Goal: Find specific page/section

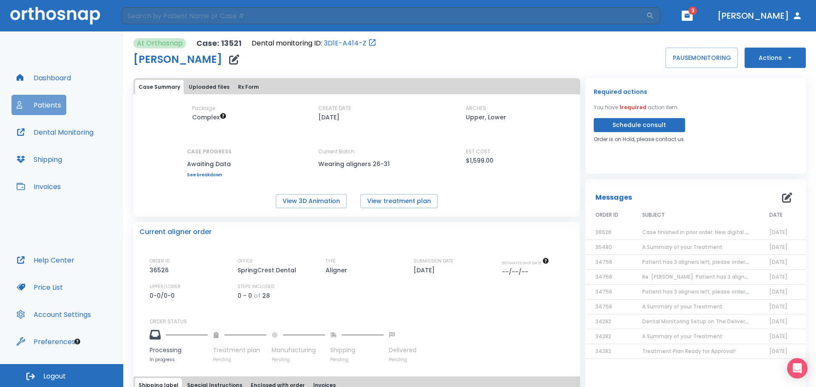
click at [53, 109] on button "Patients" at bounding box center [38, 105] width 55 height 20
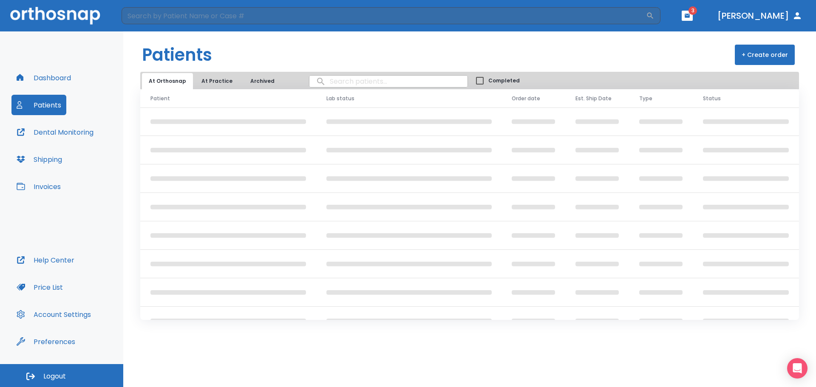
click at [379, 83] on input "search" at bounding box center [389, 81] width 158 height 17
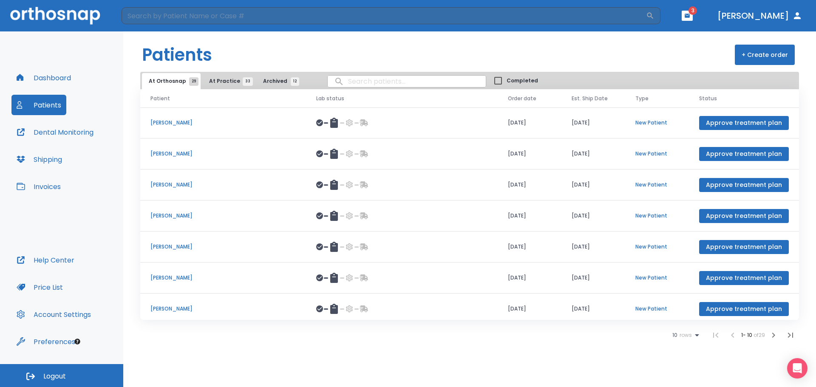
type input "m"
type input "[PERSON_NAME]"
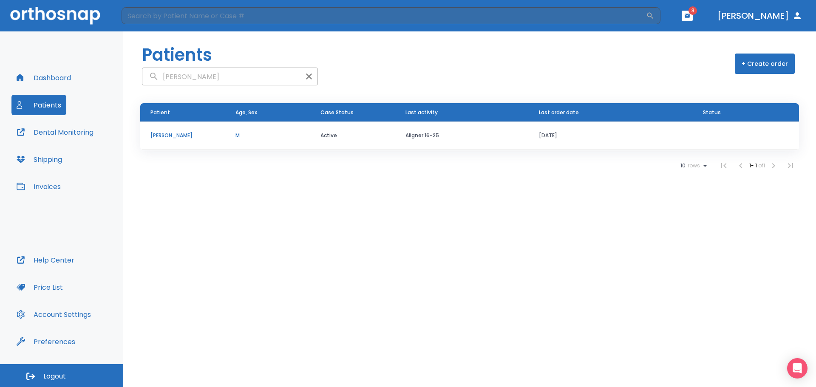
click at [188, 143] on td "[PERSON_NAME]" at bounding box center [182, 136] width 85 height 28
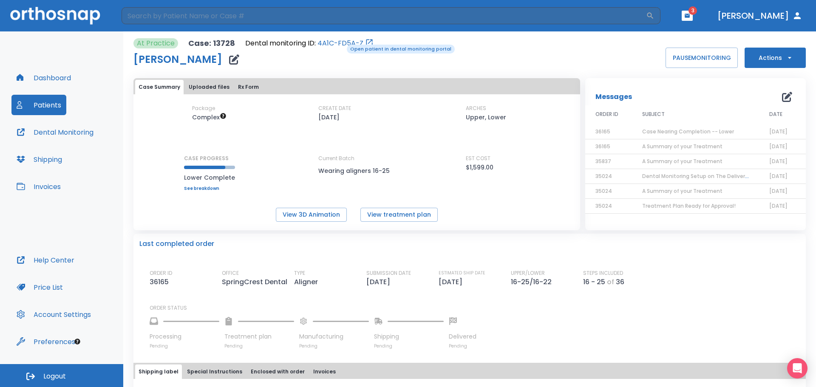
click at [341, 44] on link "4A1C-FD5A-Z" at bounding box center [341, 43] width 46 height 10
